Goal: Entertainment & Leisure: Consume media (video, audio)

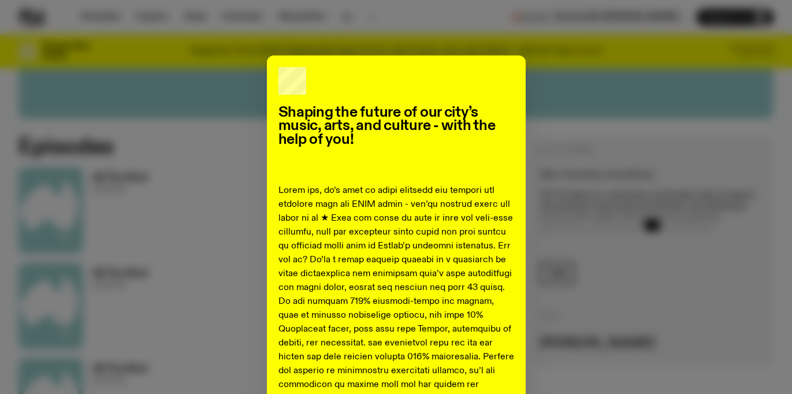
scroll to position [427, 0]
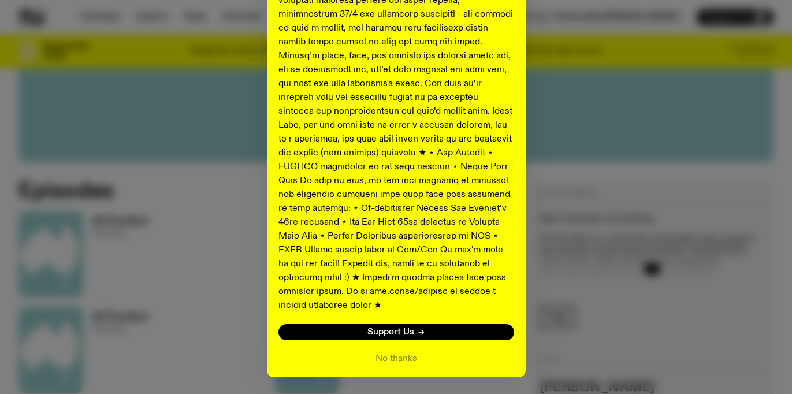
scroll to position [617, 0]
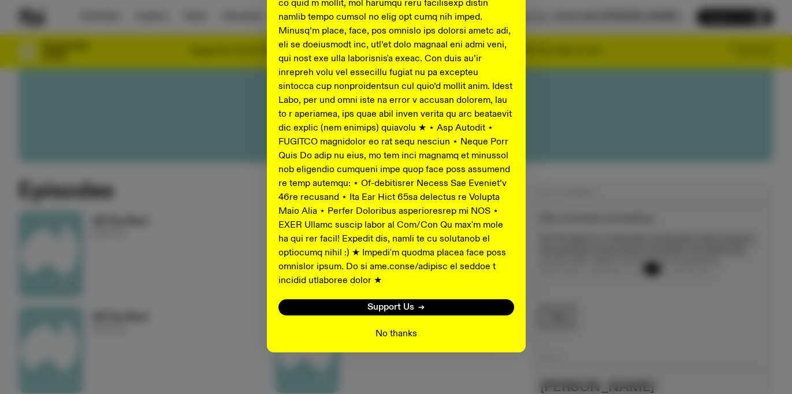
click at [405, 327] on button "No thanks" at bounding box center [397, 334] width 42 height 14
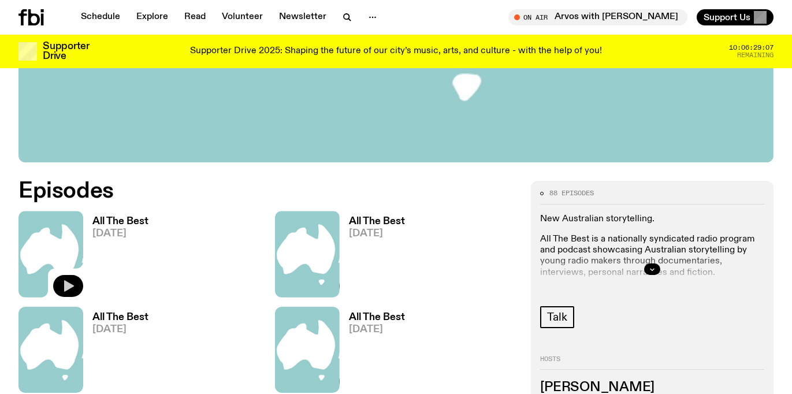
click at [68, 279] on icon "button" at bounding box center [68, 286] width 14 height 14
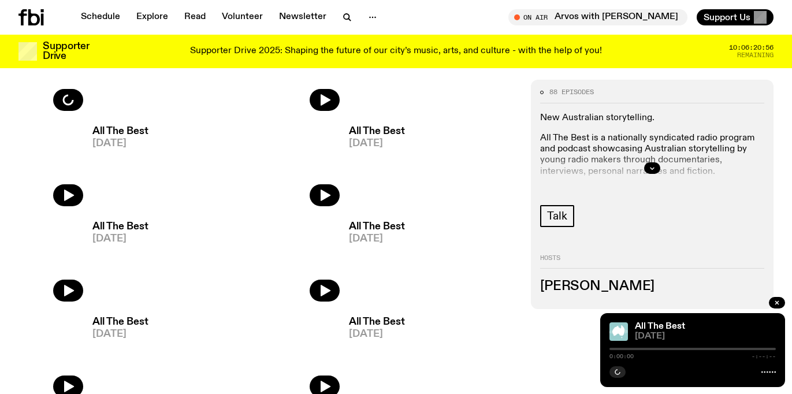
scroll to position [639, 0]
